Goal: Ask a question: Seek information or help from site administrators or community

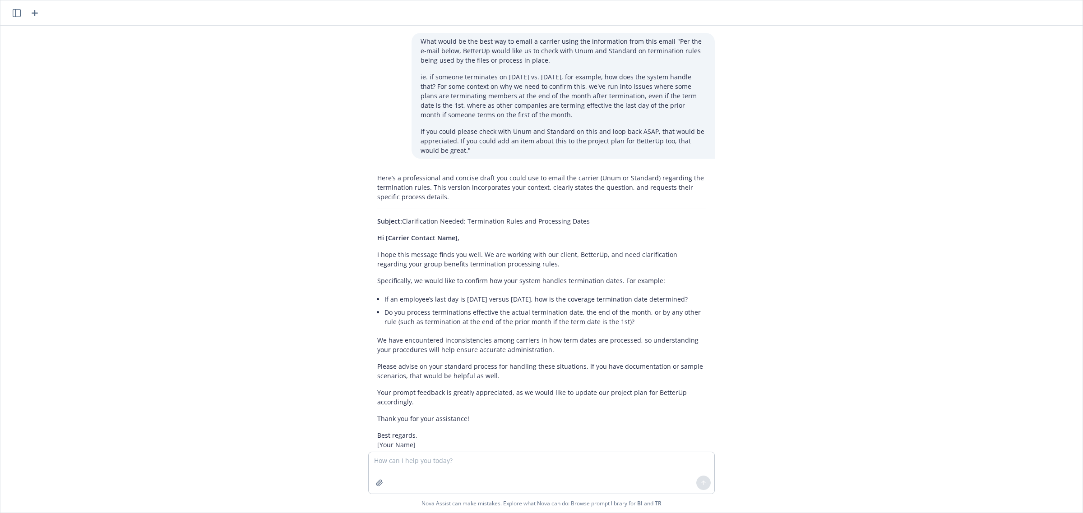
scroll to position [138, 0]
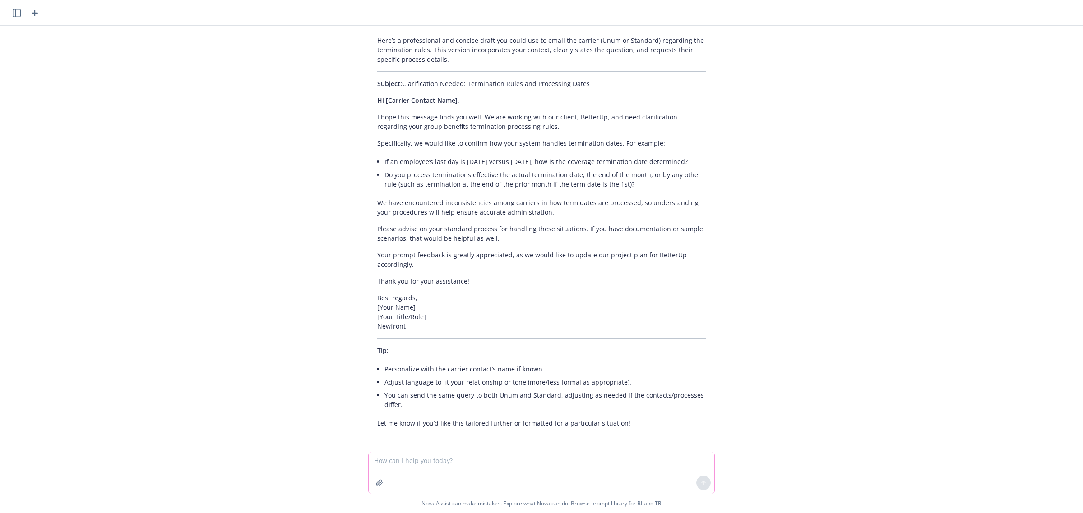
click at [392, 462] on textarea at bounding box center [542, 473] width 346 height 42
click at [395, 457] on textarea at bounding box center [542, 473] width 346 height 42
paste textarea "If you can add that we are terminating all services and add the runout language…"
type textarea "Can you explain what run out language is from this email? "If you can add that …"
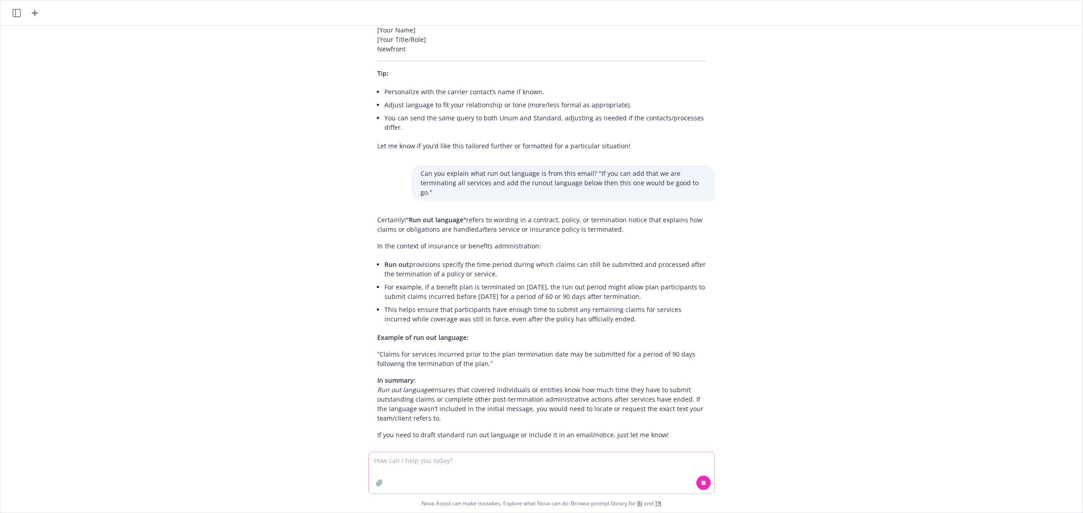
scroll to position [418, 0]
click at [414, 469] on textarea at bounding box center [542, 473] width 346 height 42
paste textarea "Correct - all claims submitted for the next 30 days (past 12/31) will have to b…"
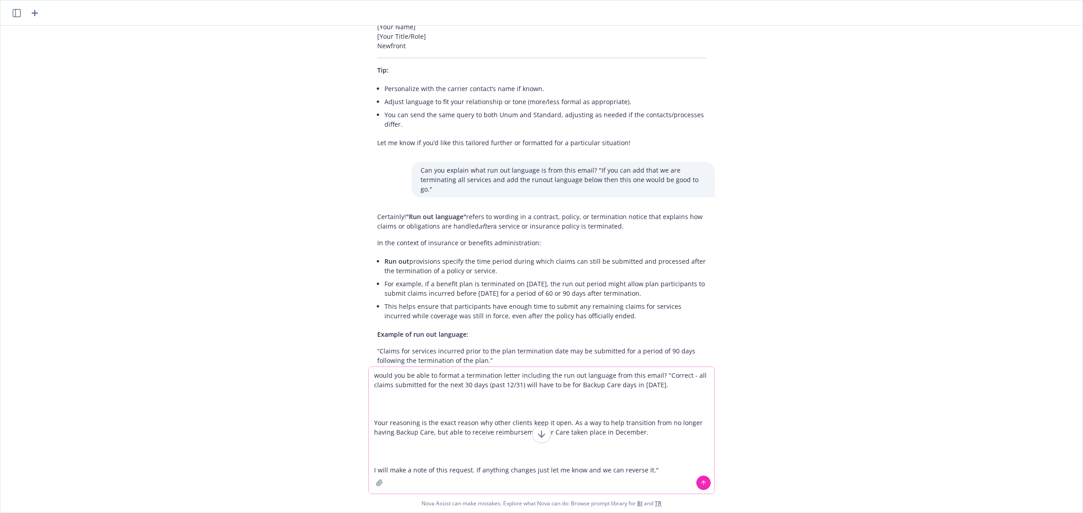
type textarea "would you be able to format a termination letter including the run out language…"
click at [700, 480] on icon at bounding box center [703, 483] width 6 height 6
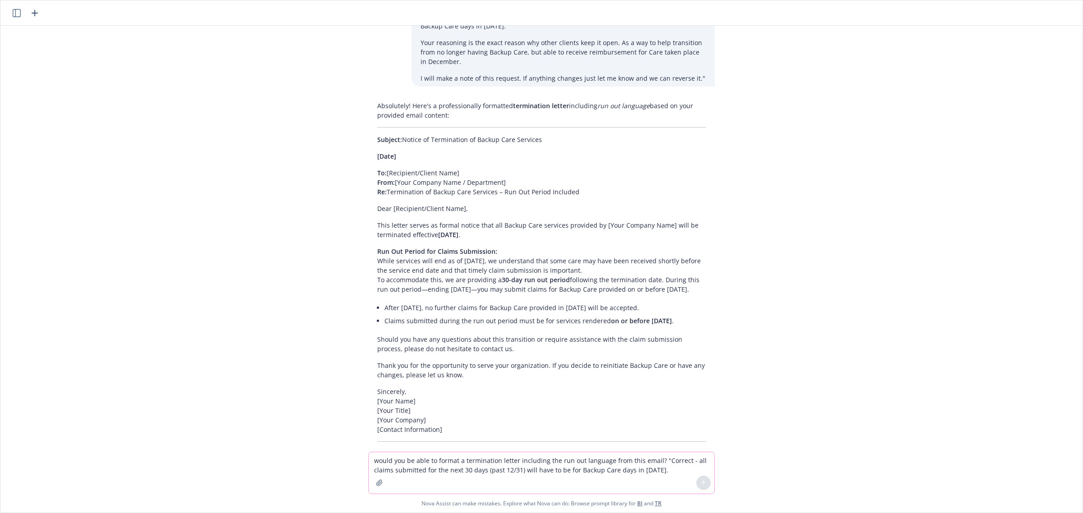
scroll to position [949, 0]
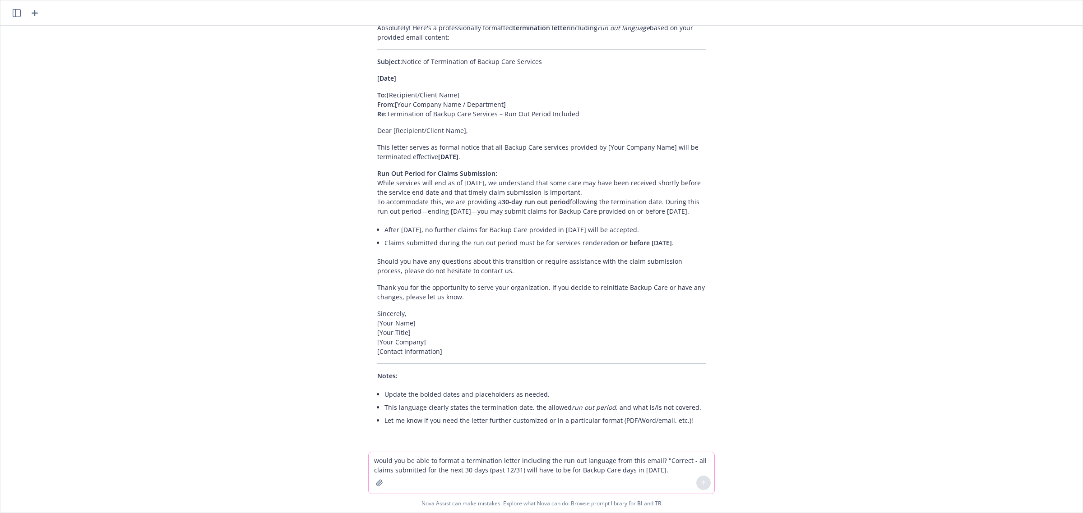
click at [445, 462] on textarea "would you be able to format a termination letter including the run out language…" at bounding box center [542, 473] width 346 height 42
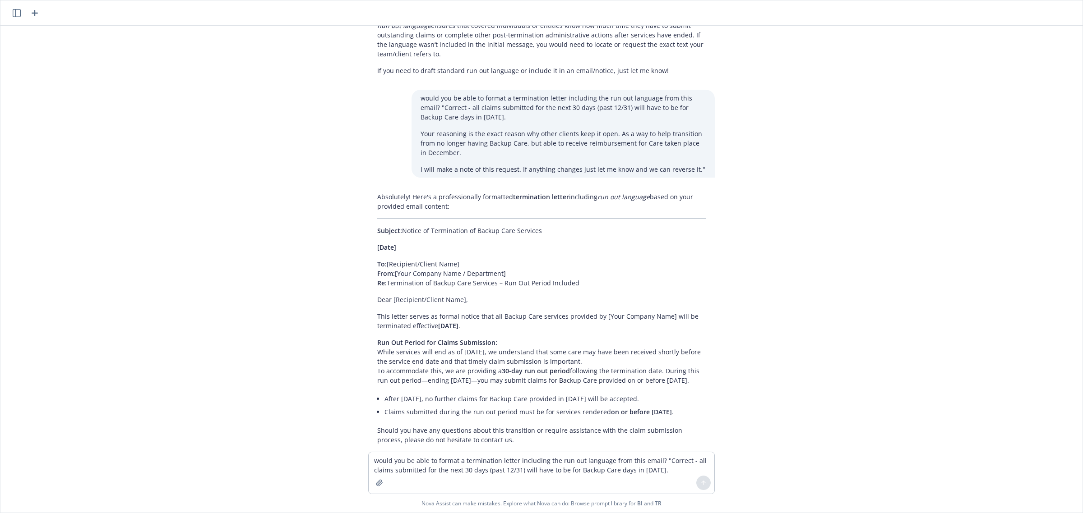
drag, startPoint x: 532, startPoint y: 148, endPoint x: 510, endPoint y: 131, distance: 28.0
click at [513, 134] on p "Your reasoning is the exact reason why other clients keep it open. As a way to …" at bounding box center [562, 143] width 285 height 28
click at [510, 131] on p "Your reasoning is the exact reason why other clients keep it open. As a way to …" at bounding box center [562, 143] width 285 height 28
click at [520, 141] on p "Your reasoning is the exact reason why other clients keep it open. As a way to …" at bounding box center [562, 143] width 285 height 28
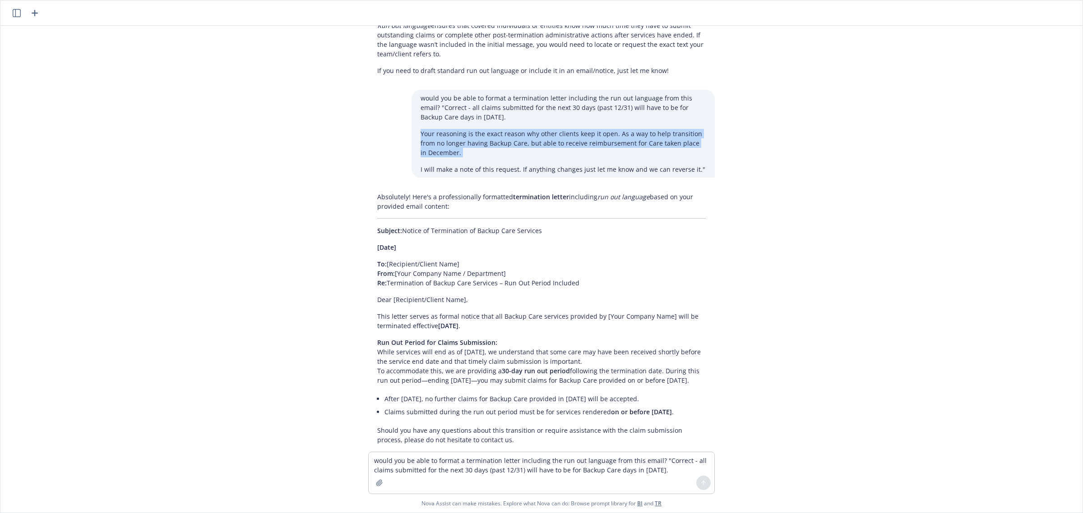
click at [520, 141] on p "Your reasoning is the exact reason why other clients keep it open. As a way to …" at bounding box center [562, 143] width 285 height 28
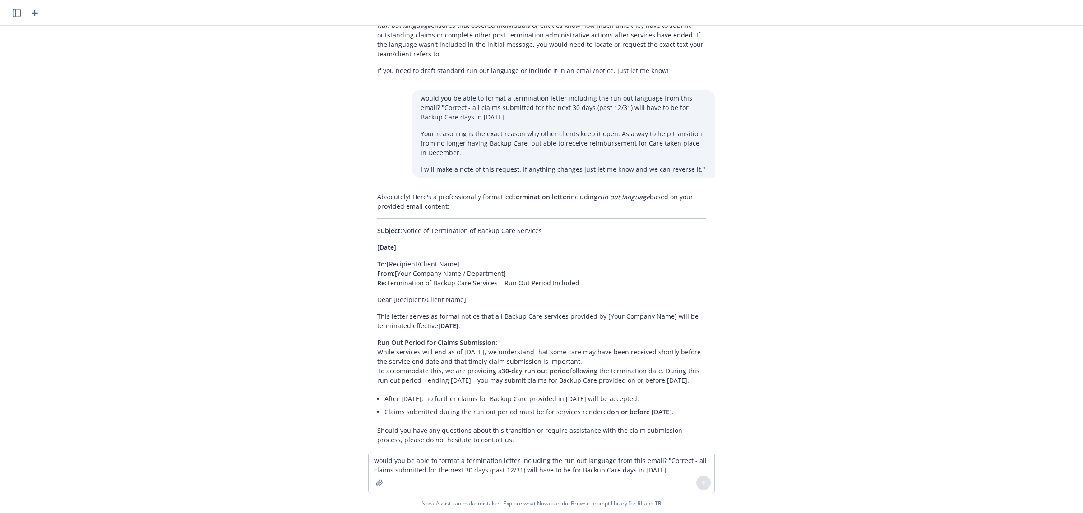
click at [552, 172] on div "What would be the best way to email a carrier using the information from this e…" at bounding box center [541, 239] width 1082 height 426
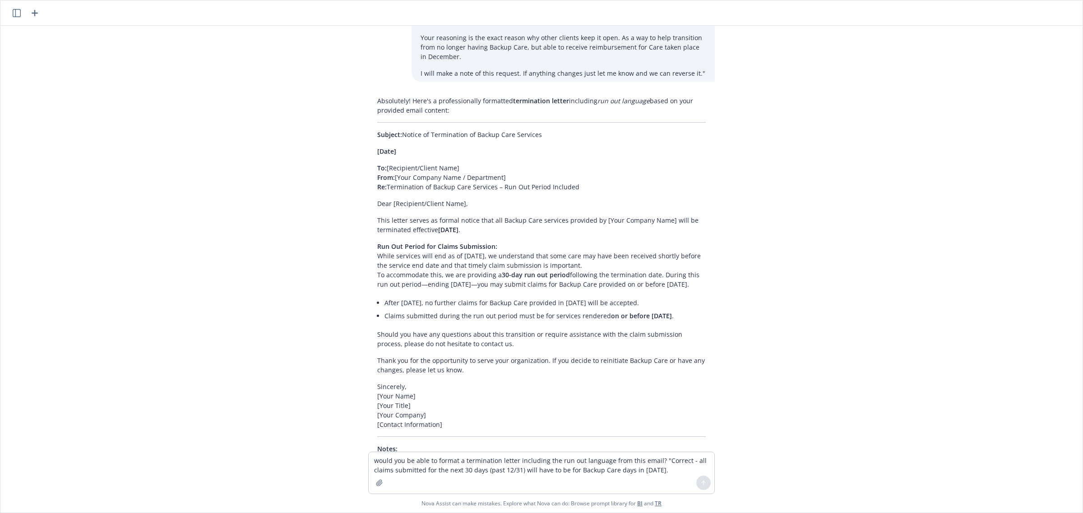
scroll to position [949, 0]
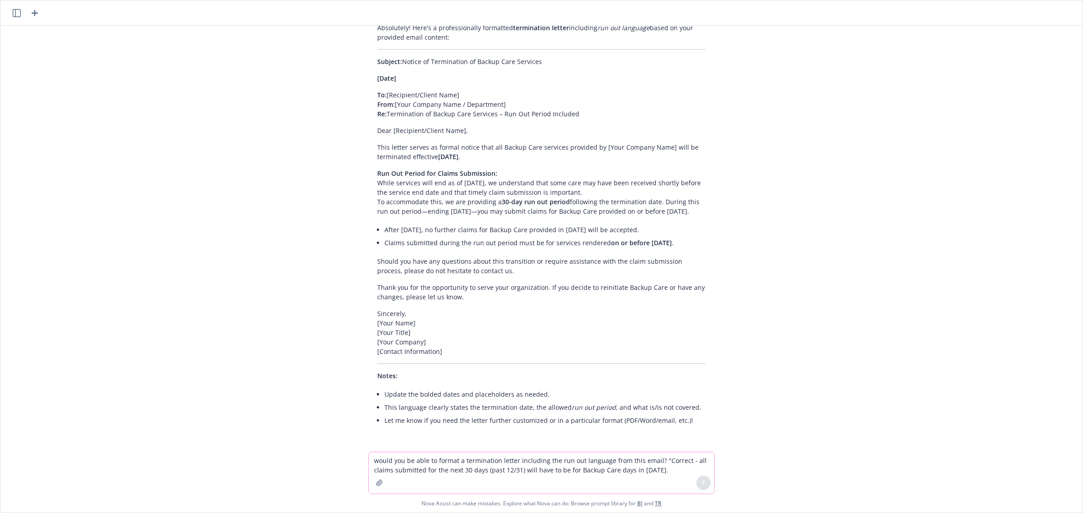
click at [493, 463] on textarea "would you be able to format a termination letter including the run out language…" at bounding box center [542, 473] width 346 height 42
paste textarea "Dear [PERSON_NAME], This letter is to inform you that BeOne Medicines USA, Inc.…"
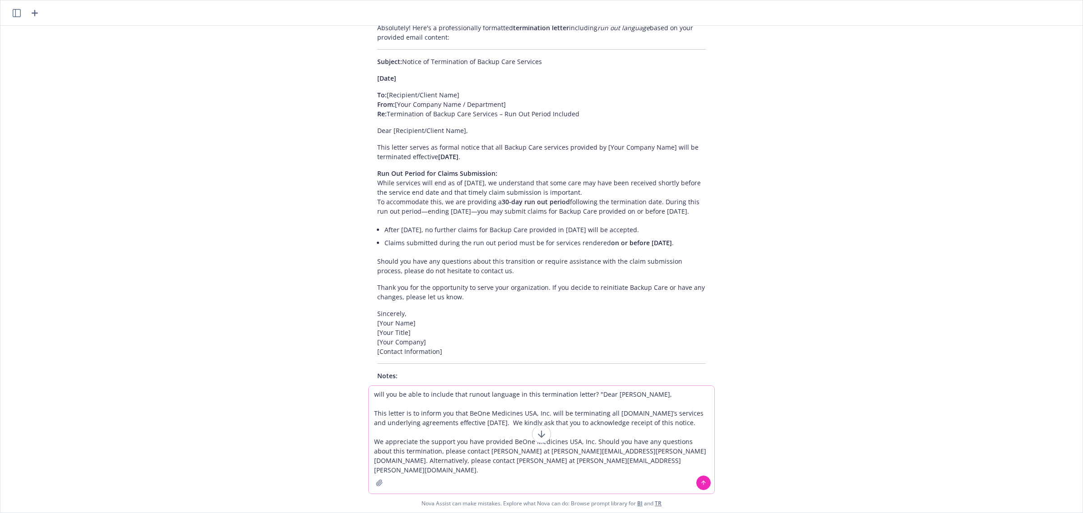
type textarea "will you be able to include that runout language in this termination letter? "D…"
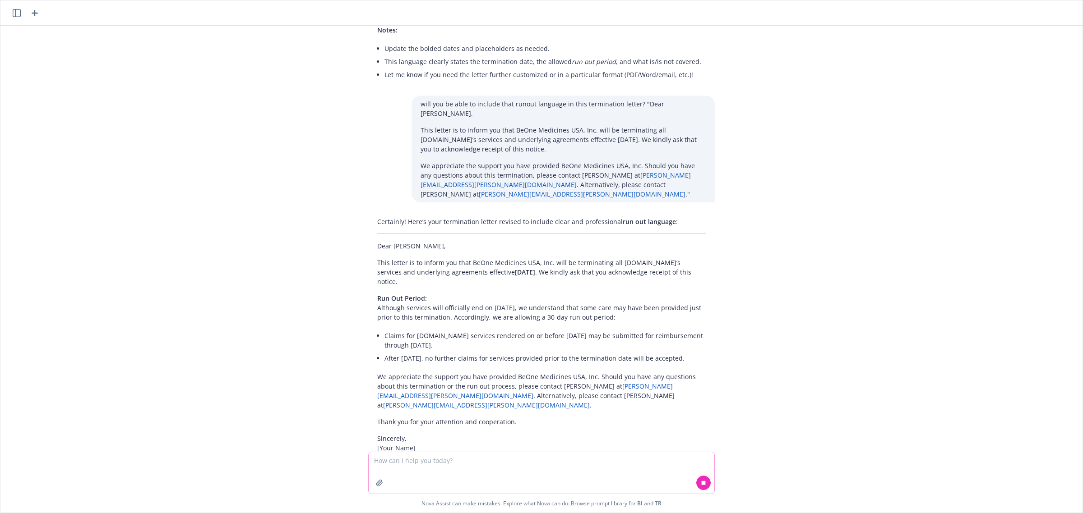
scroll to position [1326, 0]
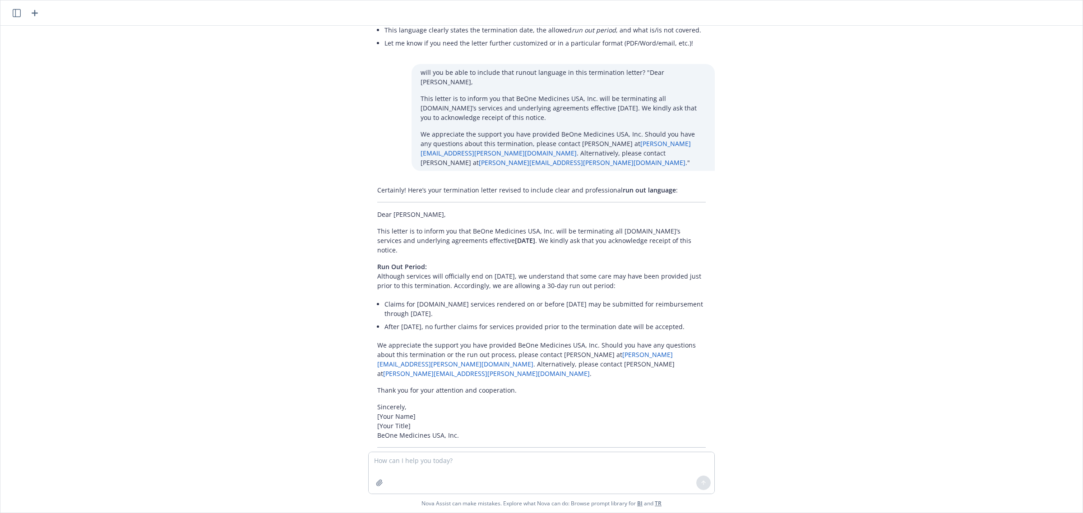
click at [296, 300] on div "What would be the best way to email a carrier using the information from this e…" at bounding box center [541, 239] width 1082 height 426
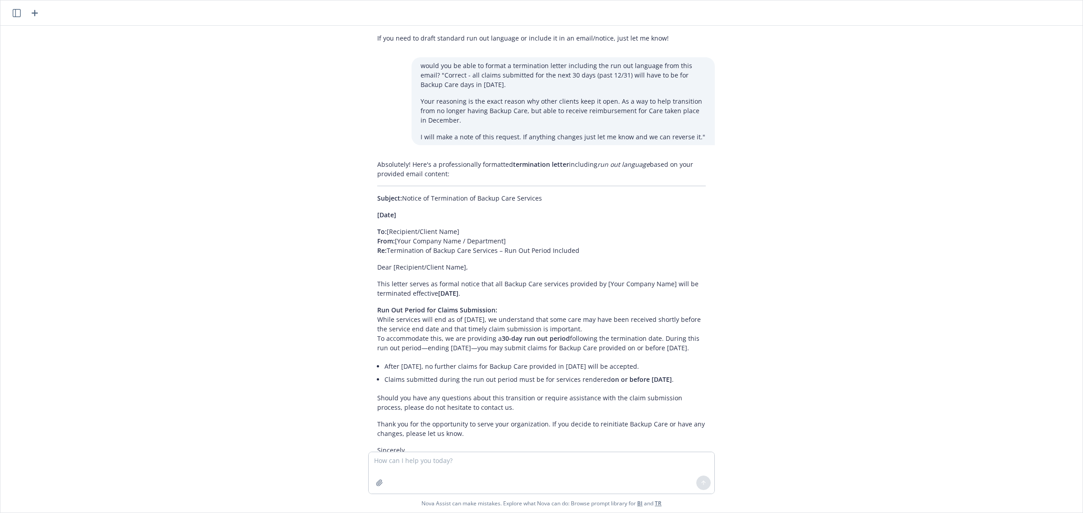
scroll to position [650, 0]
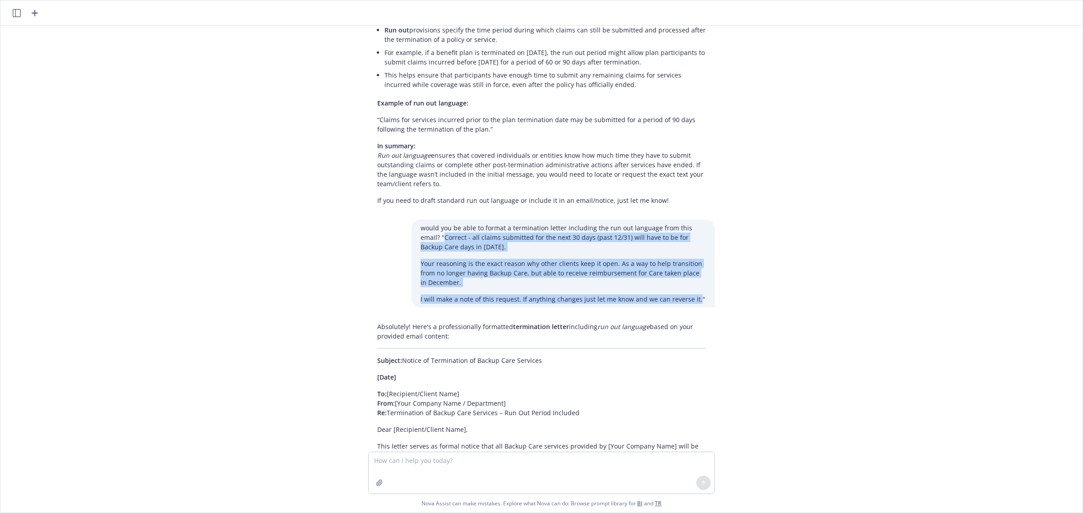
drag, startPoint x: 683, startPoint y: 291, endPoint x: 415, endPoint y: 230, distance: 274.0
click at [415, 230] on div "would you be able to format a termination letter including the run out language…" at bounding box center [562, 264] width 303 height 88
copy div "Correct - all claims submitted for the next 30 days (past 12/31) will have to b…"
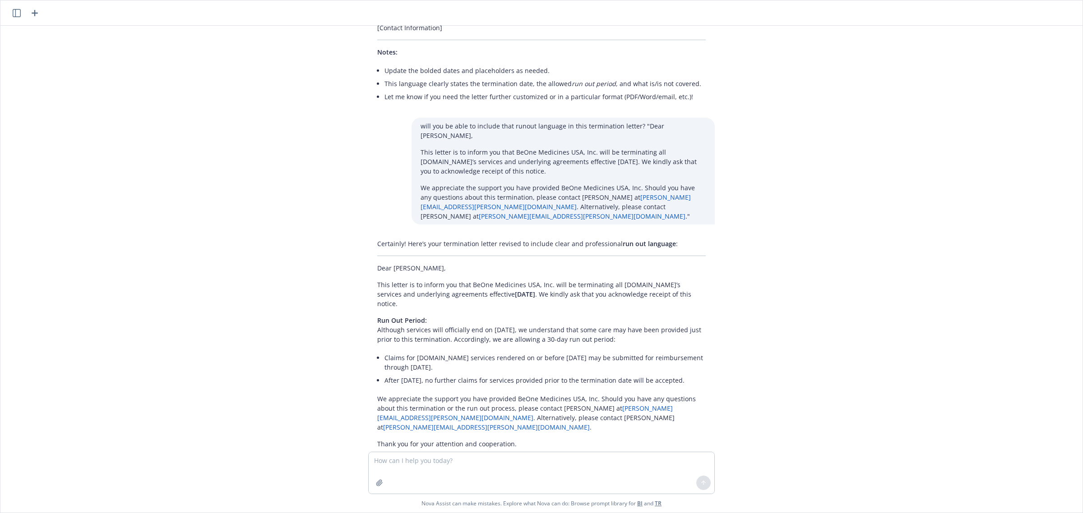
scroll to position [1326, 0]
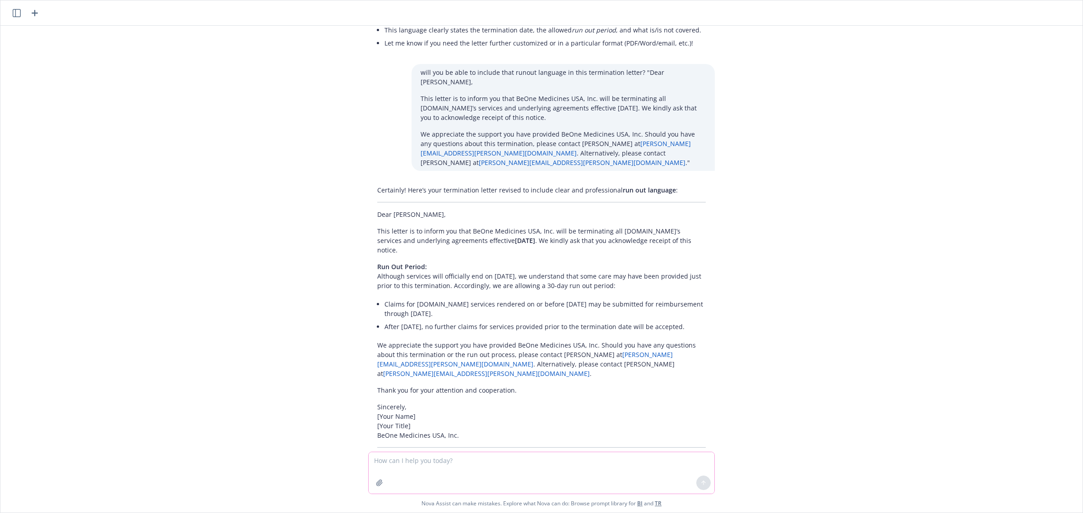
click at [411, 465] on textarea at bounding box center [542, 473] width 346 height 42
paste textarea "Correct - all claims submitted for the next 30 days (past 12/31) will have to b…"
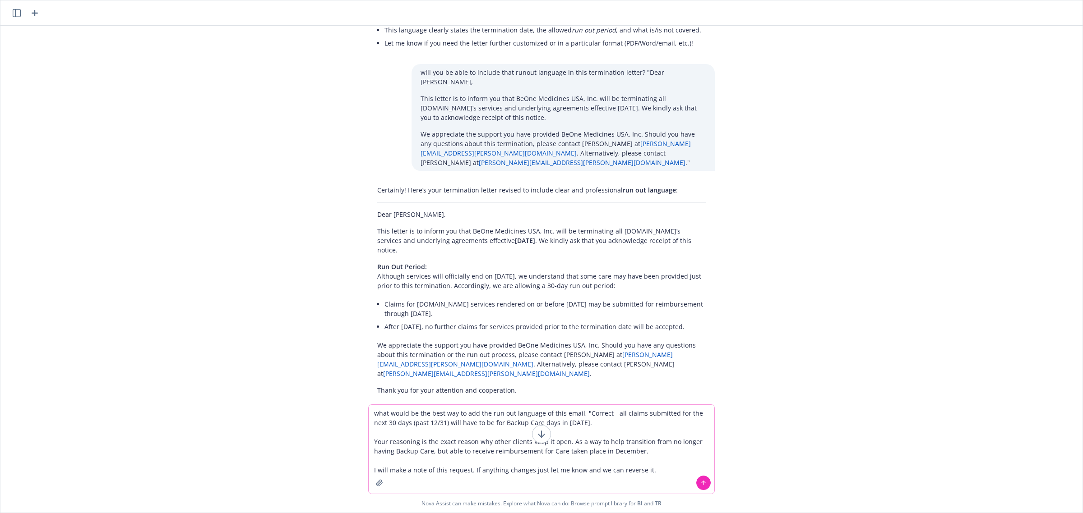
drag, startPoint x: 650, startPoint y: 471, endPoint x: 362, endPoint y: 472, distance: 287.8
click at [362, 472] on div "what would be the best way to add the run out language of this email, "Correct …" at bounding box center [541, 459] width 1082 height 108
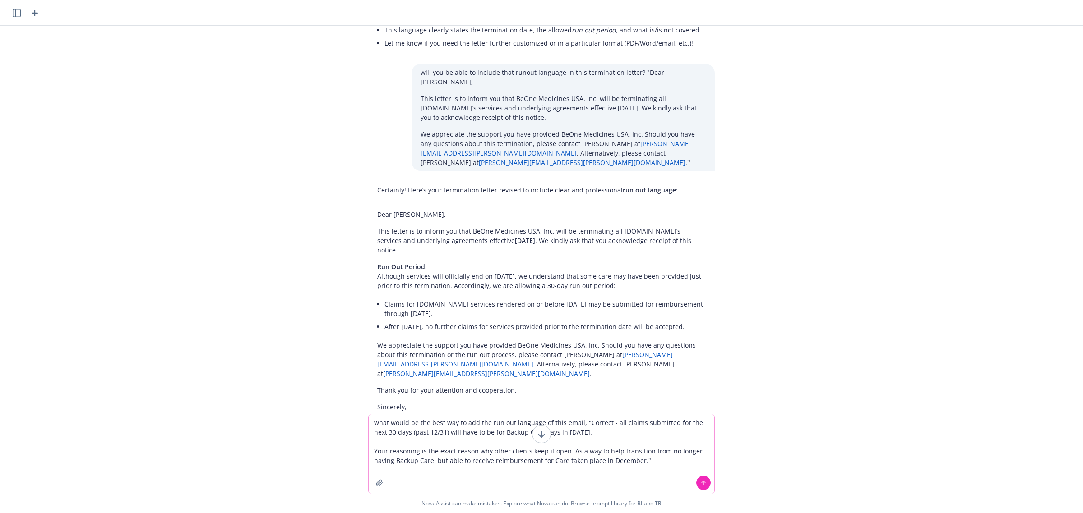
click at [635, 463] on textarea "what would be the best way to add the run out language of this email, "Correct …" at bounding box center [542, 454] width 346 height 79
click at [471, 474] on textarea "what would be the best way to add the run out language of this email, "Correct …" at bounding box center [542, 454] width 346 height 79
paste textarea "This letter is to inform you that BeOne Medicines USA, Inc. will be terminating…"
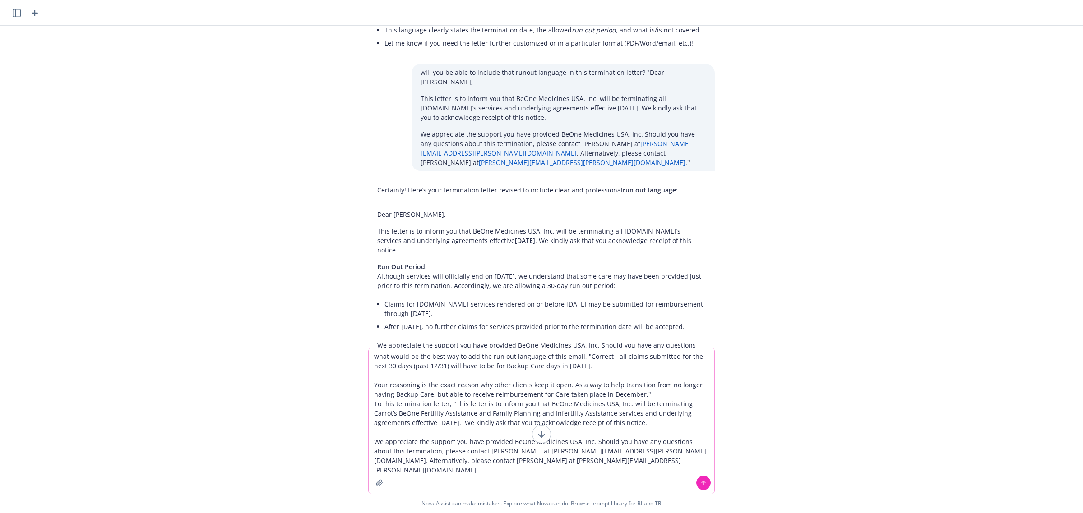
click at [499, 463] on textarea "what would be the best way to add the run out language of this email, "Correct …" at bounding box center [542, 421] width 346 height 146
type textarea "what would be the best way to add the run out language of this email, "Correct …"
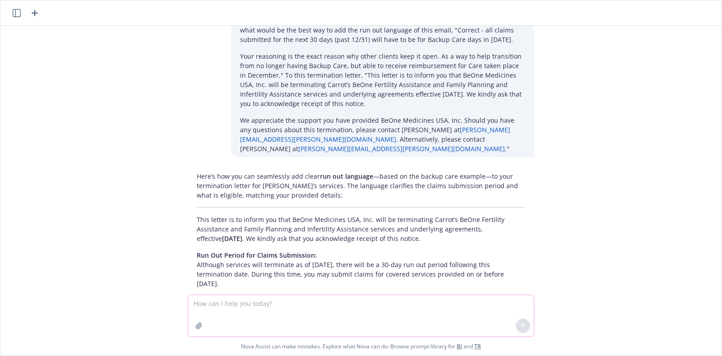
scroll to position [1879, 0]
